Goal: Information Seeking & Learning: Find specific fact

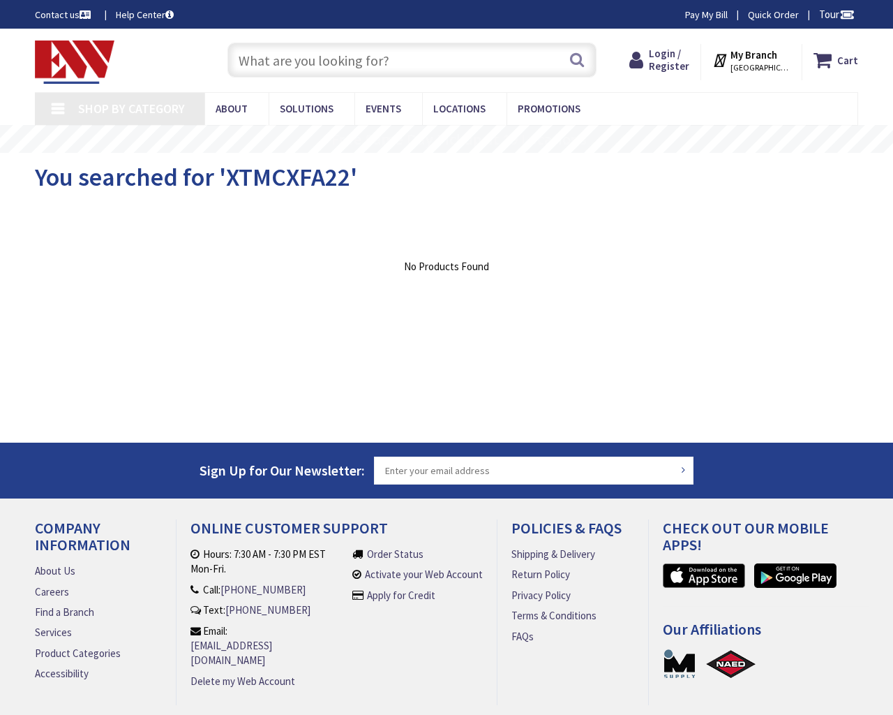
type input "Tenth Ave, San Diego, CA 92101, USA"
